Goal: Information Seeking & Learning: Learn about a topic

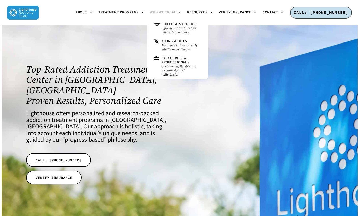
click at [168, 12] on span "Who We Treat" at bounding box center [163, 12] width 26 height 5
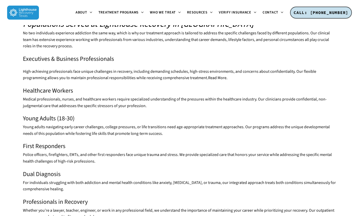
scroll to position [79, 0]
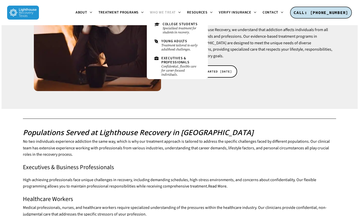
click at [159, 15] on span "Who We Treat" at bounding box center [163, 12] width 26 height 5
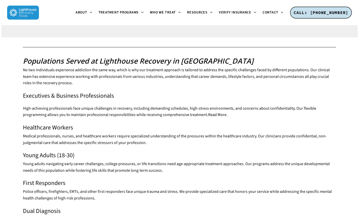
scroll to position [90, 0]
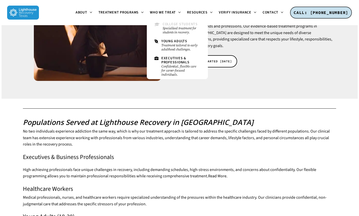
click at [175, 33] on small "Specialized treatment for students in recovery." at bounding box center [182, 30] width 38 height 8
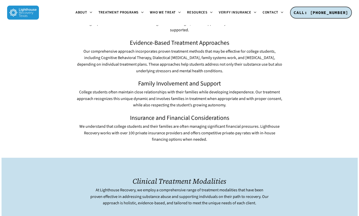
scroll to position [935, 0]
